Goal: Task Accomplishment & Management: Use online tool/utility

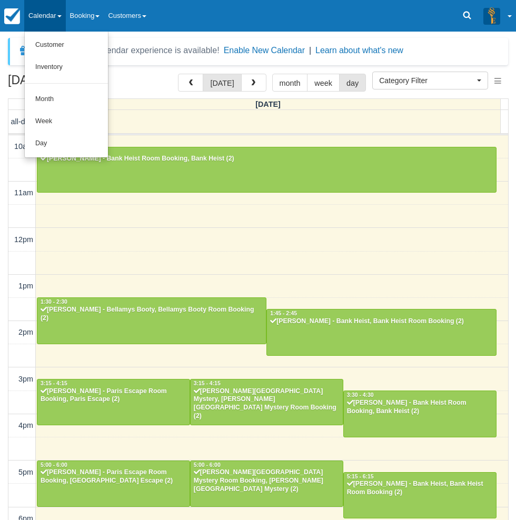
select select
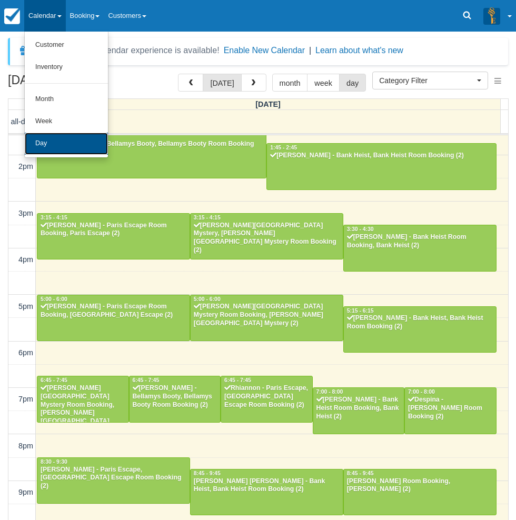
click at [49, 138] on link "Day" at bounding box center [66, 144] width 83 height 22
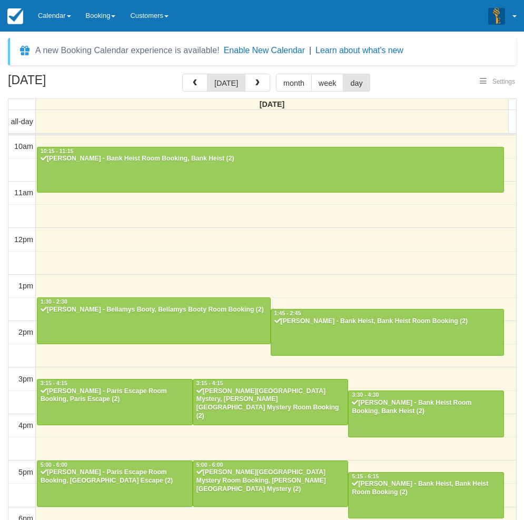
select select
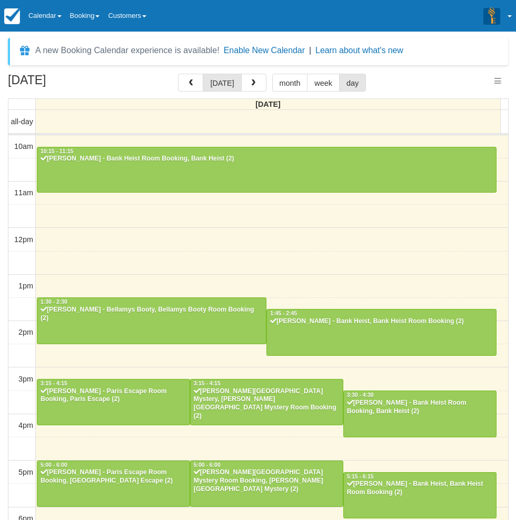
scroll to position [166, 0]
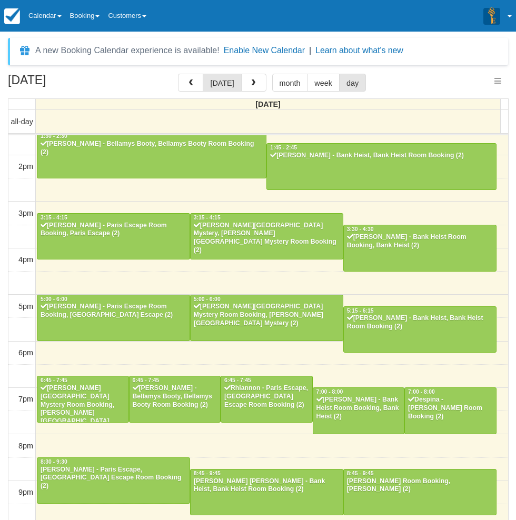
select select
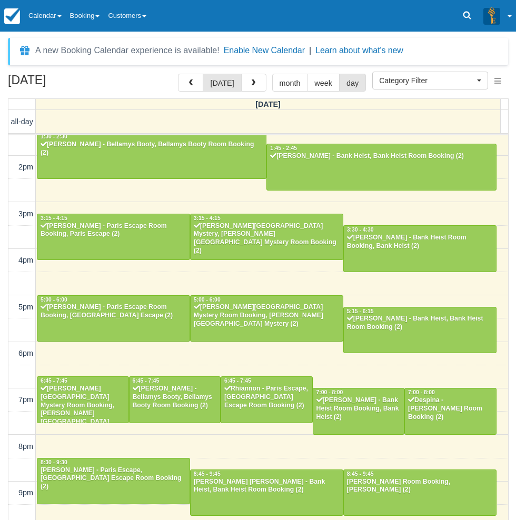
click at [3, 79] on div "[DATE] [DATE] month week day [DATE] all-day 10am 11am 12pm 1pm 2pm 3pm 4pm 5pm …" at bounding box center [258, 313] width 516 height 478
click at [4, 451] on div "[DATE] [DATE] month week day [DATE] all-day 10am 11am 12pm 1pm 2pm 3pm 4pm 5pm …" at bounding box center [258, 313] width 516 height 478
click at [64, 20] on link "Calendar" at bounding box center [45, 16] width 42 height 32
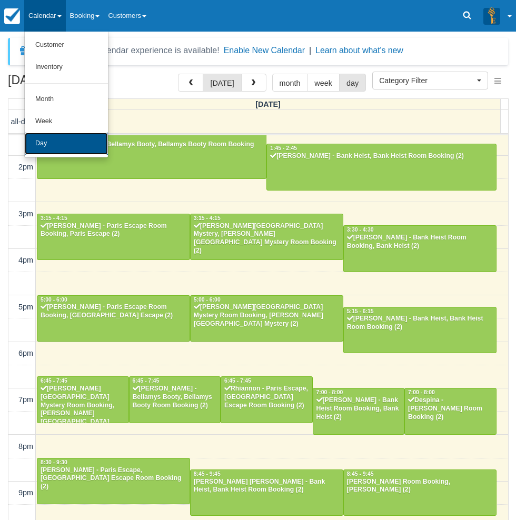
click at [64, 140] on link "Day" at bounding box center [66, 144] width 83 height 22
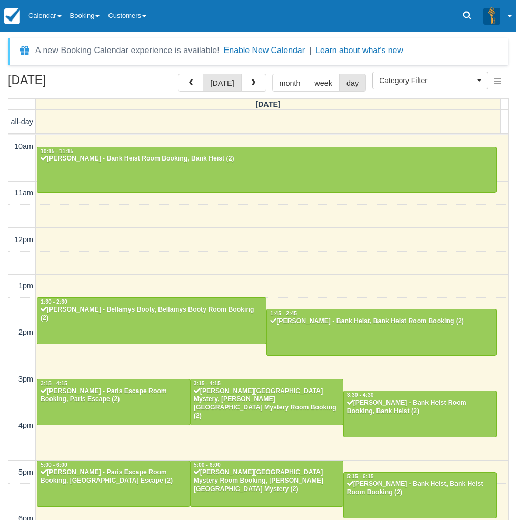
select select
